Goal: Task Accomplishment & Management: Manage account settings

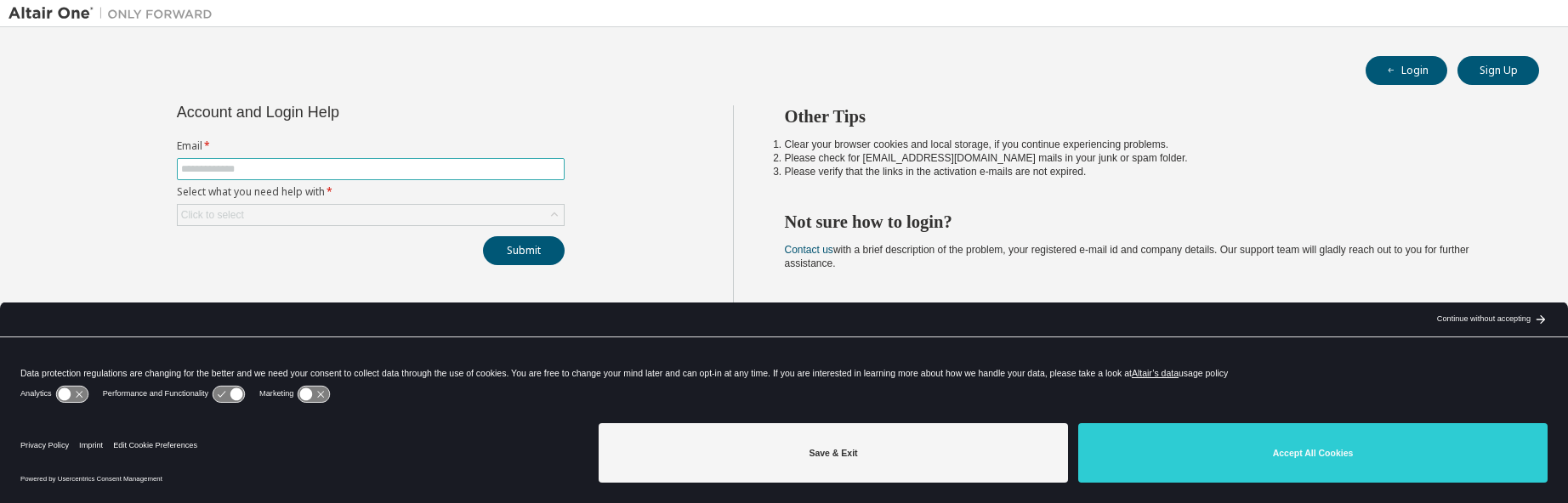
click at [456, 174] on input "text" at bounding box center [370, 169] width 380 height 13
type input "**********"
click at [431, 217] on div "Click to select" at bounding box center [371, 214] width 386 height 20
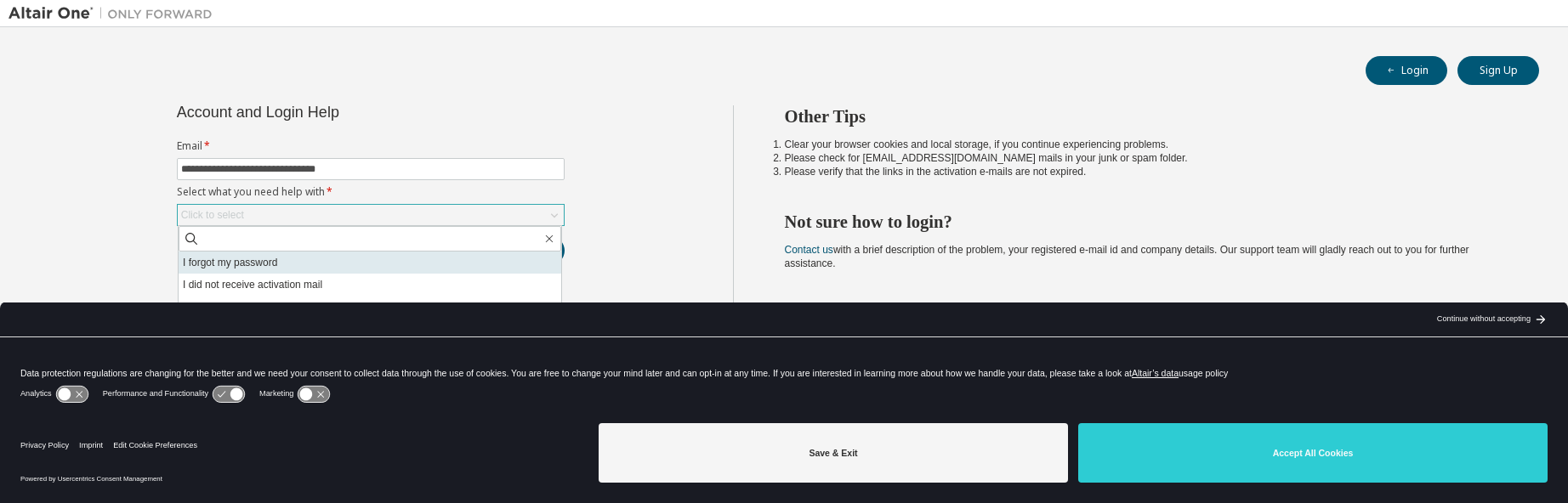
click at [279, 265] on li "I forgot my password" at bounding box center [370, 262] width 383 height 22
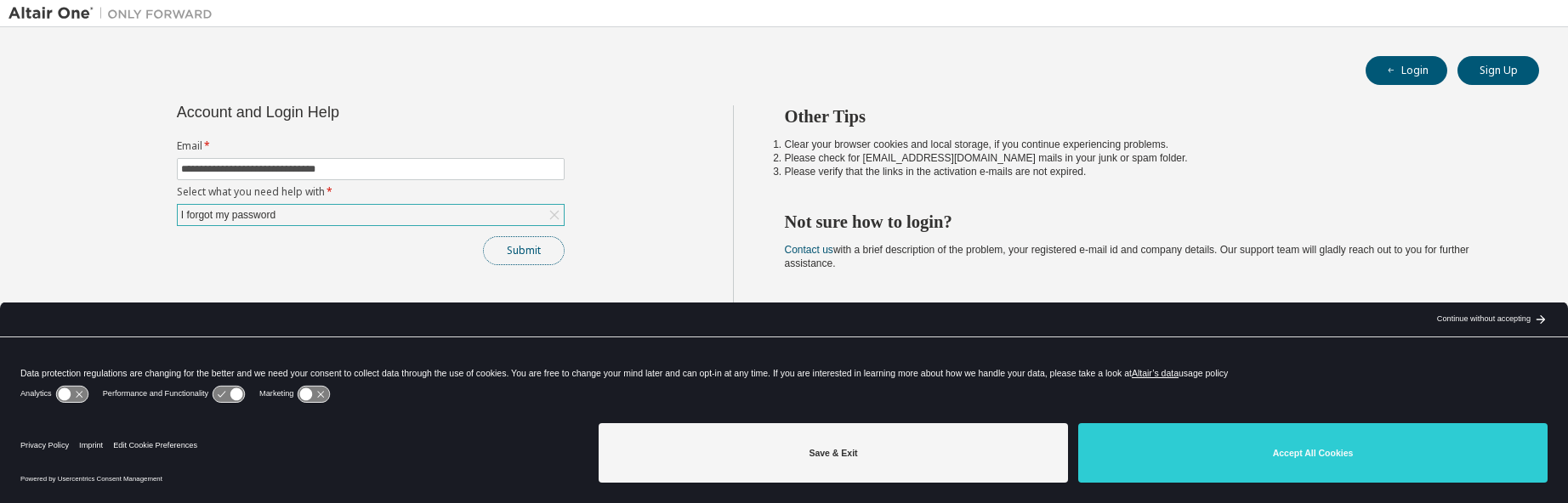
click at [534, 252] on button "Submit" at bounding box center [523, 251] width 81 height 29
click at [1485, 318] on div "Continue without accepting" at bounding box center [1484, 319] width 94 height 13
